Goal: Task Accomplishment & Management: Complete application form

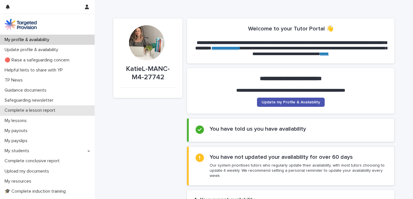
click at [66, 109] on div "Complete a lesson report" at bounding box center [47, 110] width 95 height 10
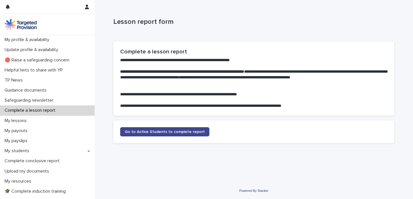
click at [134, 132] on span "Go to Active Students to complete report" at bounding box center [165, 131] width 80 height 4
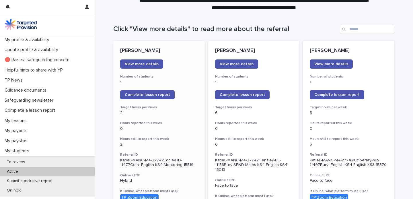
scroll to position [33, 0]
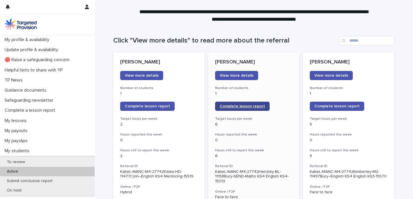
click at [224, 105] on span "Complete lesson report" at bounding box center [241, 106] width 45 height 4
click at [246, 105] on span "Complete lesson report" at bounding box center [241, 106] width 45 height 4
